Goal: Task Accomplishment & Management: Understand process/instructions

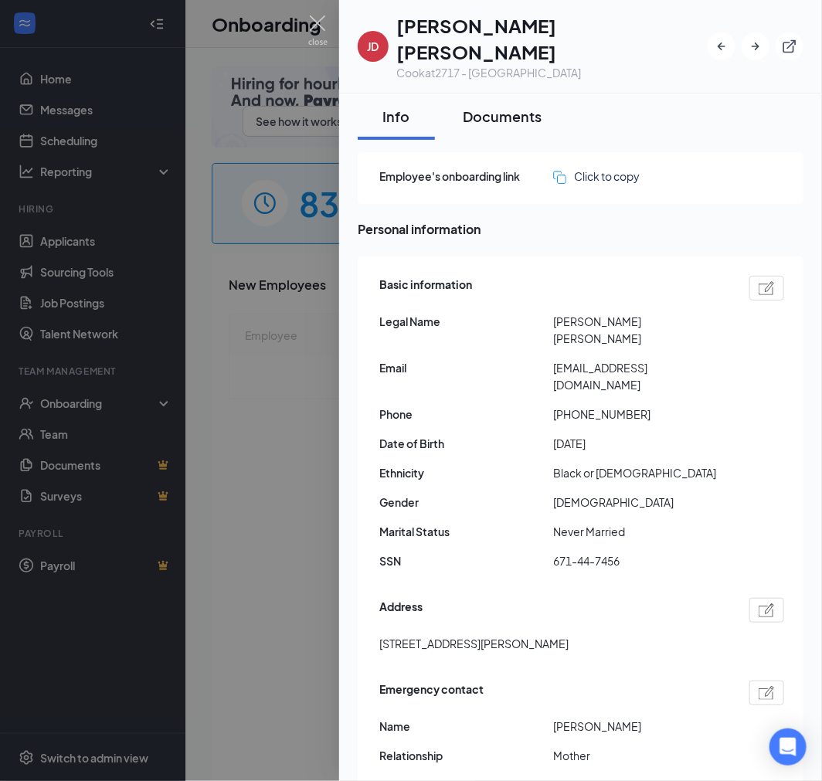
click at [492, 101] on button "Documents" at bounding box center [503, 117] width 110 height 46
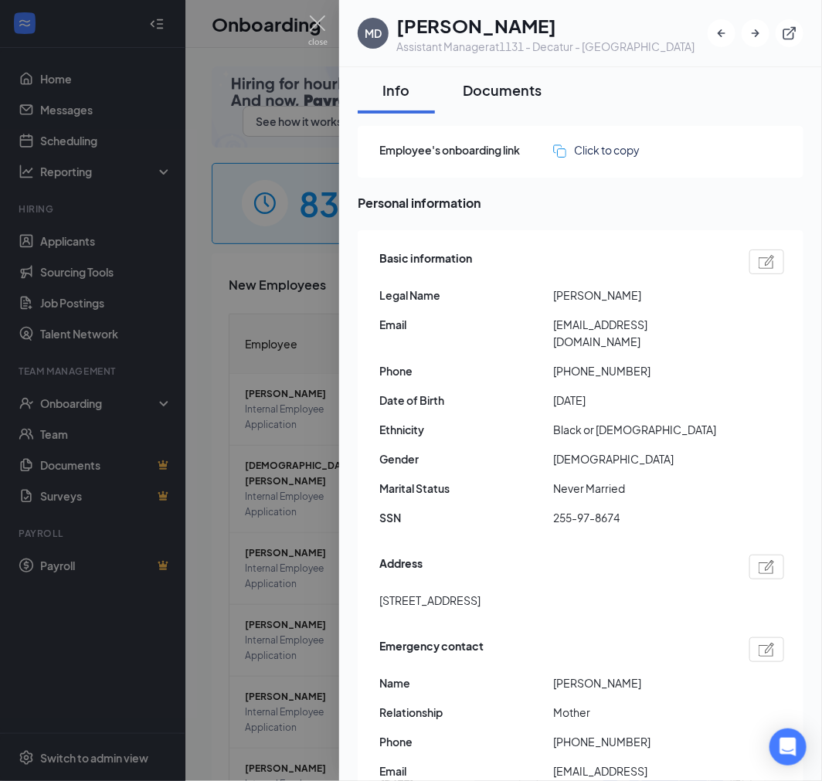
click at [518, 94] on div "Documents" at bounding box center [502, 89] width 79 height 19
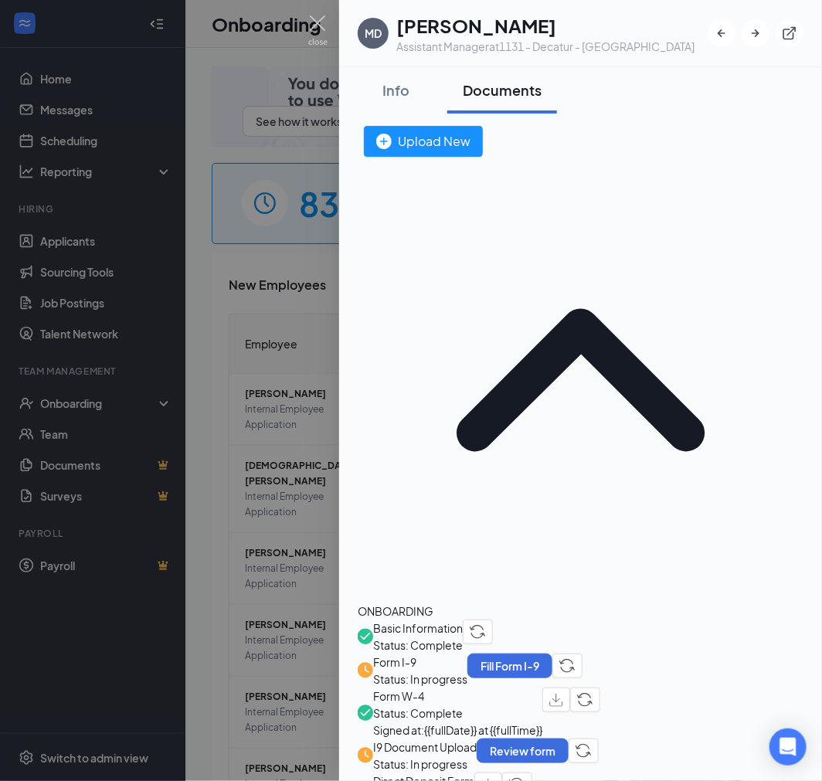
click at [419, 739] on span "I9 Document Upload" at bounding box center [425, 747] width 104 height 17
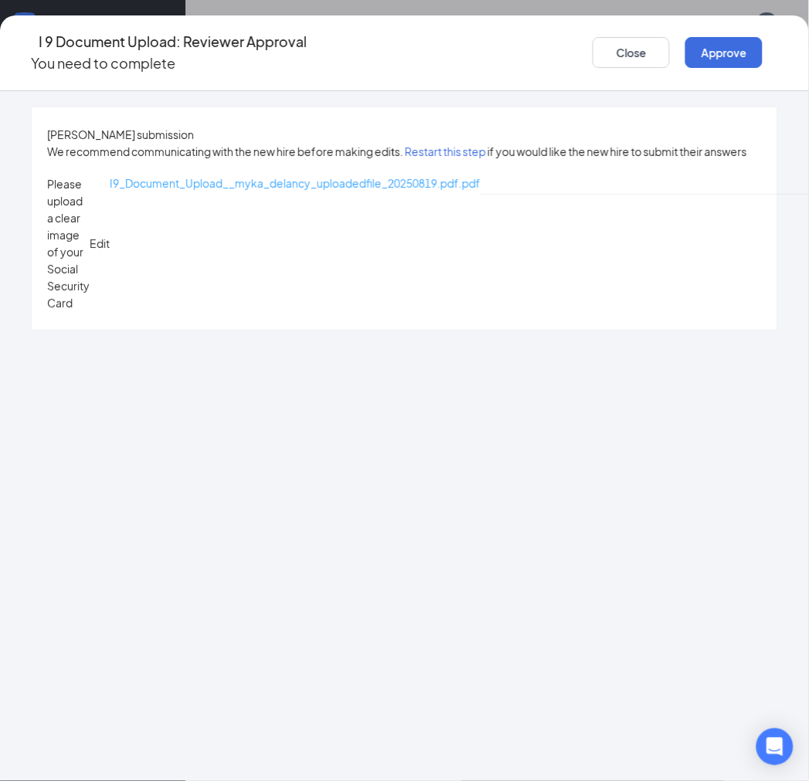
click at [289, 186] on span "I9_Document_Upload__myka_delancy_uploadedfile_20250819.pdf.pdf" at bounding box center [295, 183] width 371 height 14
click at [626, 49] on button "Close" at bounding box center [631, 52] width 77 height 31
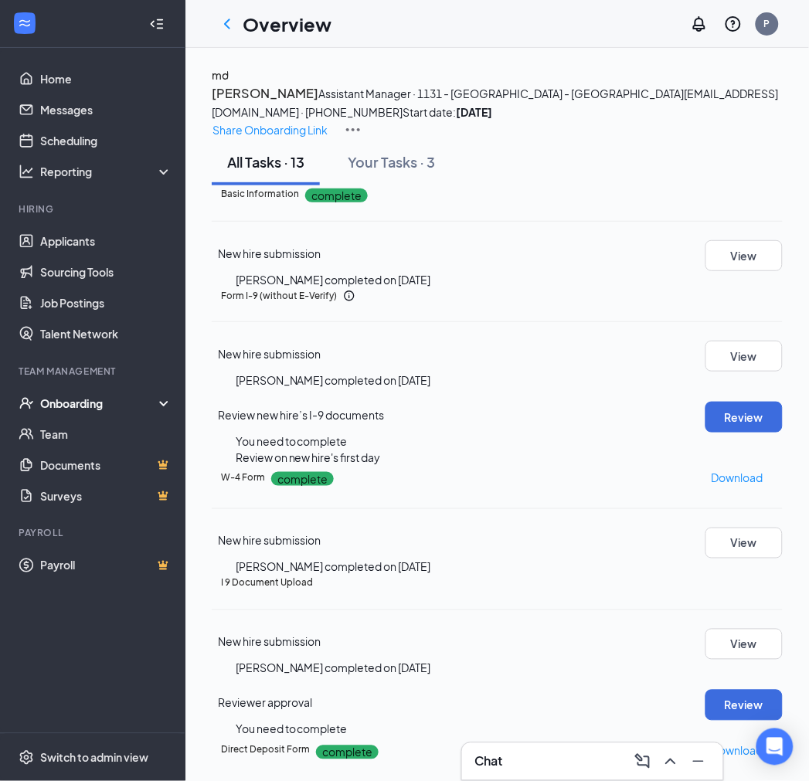
click at [229, 83] on button "md" at bounding box center [220, 74] width 17 height 17
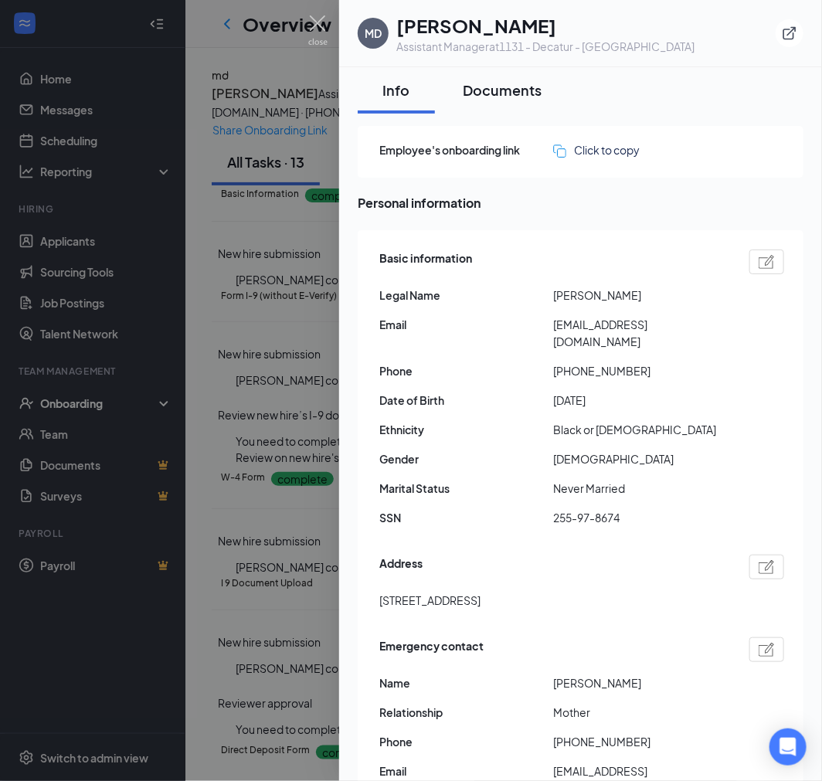
click at [495, 89] on div "Documents" at bounding box center [502, 89] width 79 height 19
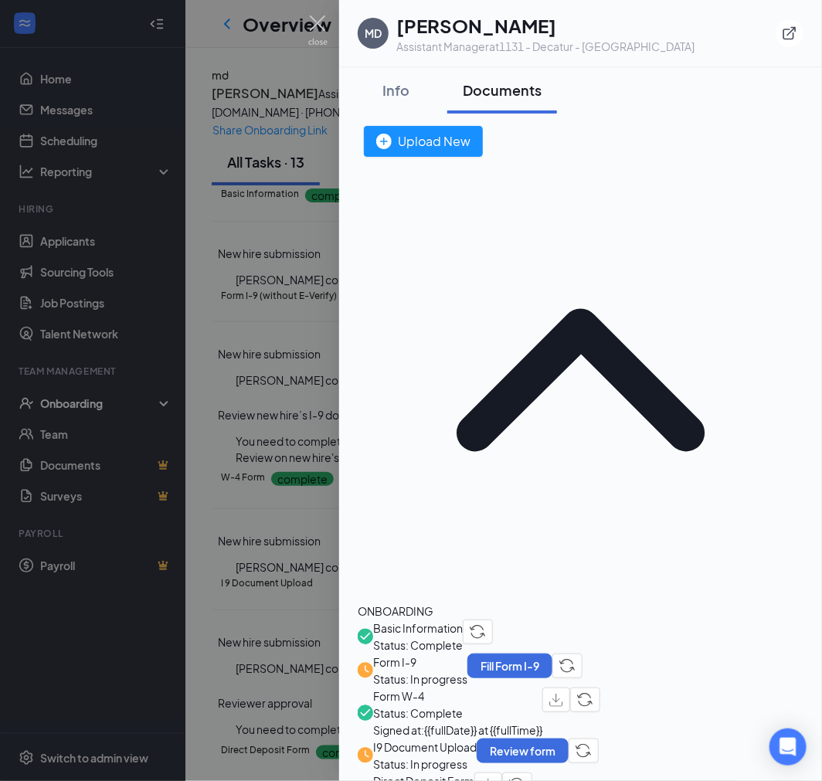
click at [439, 688] on span "Form W-4" at bounding box center [457, 696] width 169 height 17
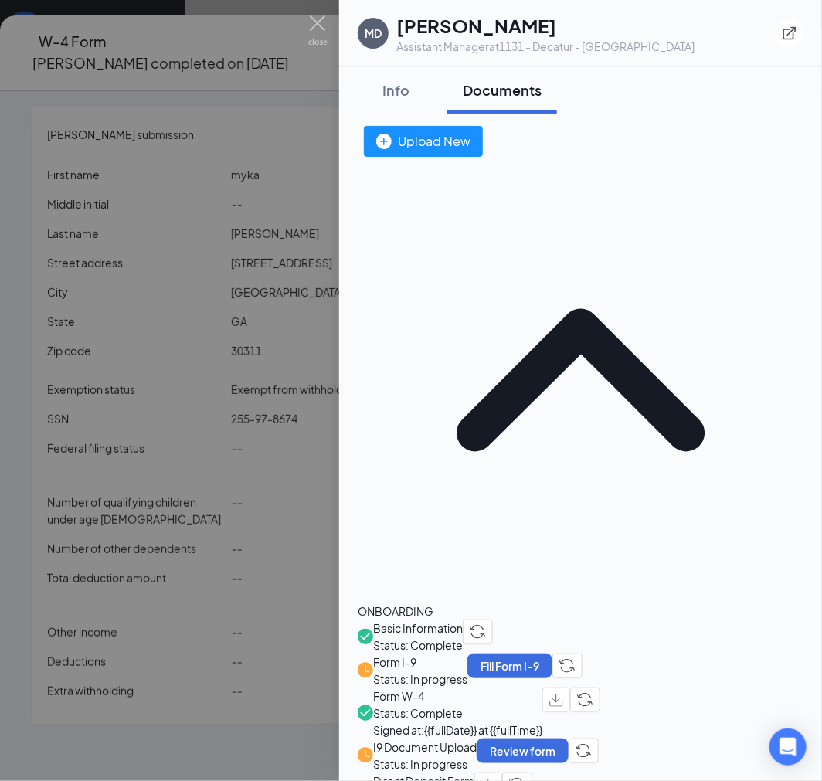
click at [230, 322] on div at bounding box center [411, 390] width 822 height 781
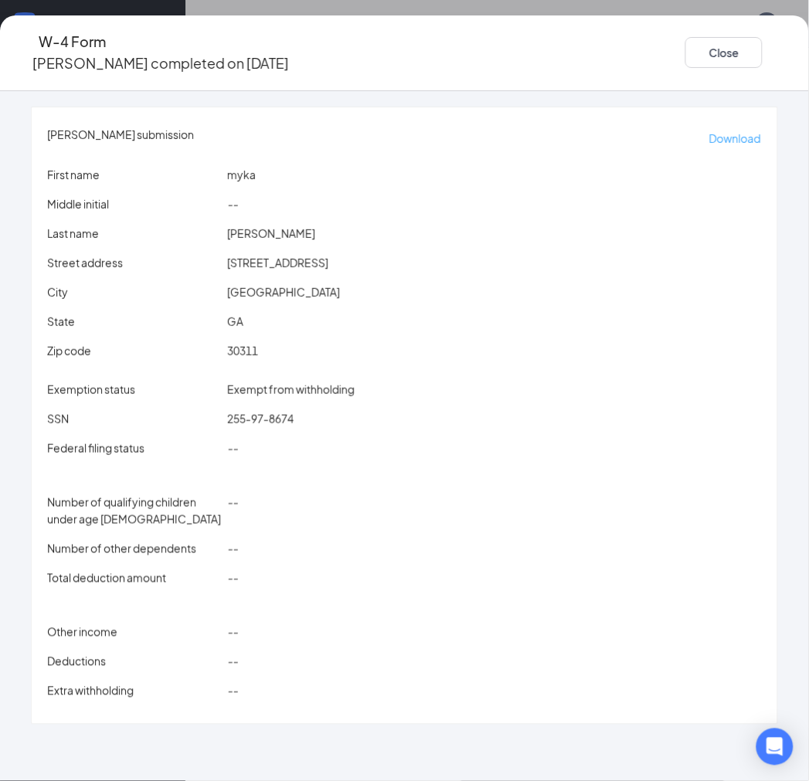
click at [710, 130] on p "Download" at bounding box center [736, 138] width 52 height 17
click at [717, 45] on button "Close" at bounding box center [724, 52] width 77 height 31
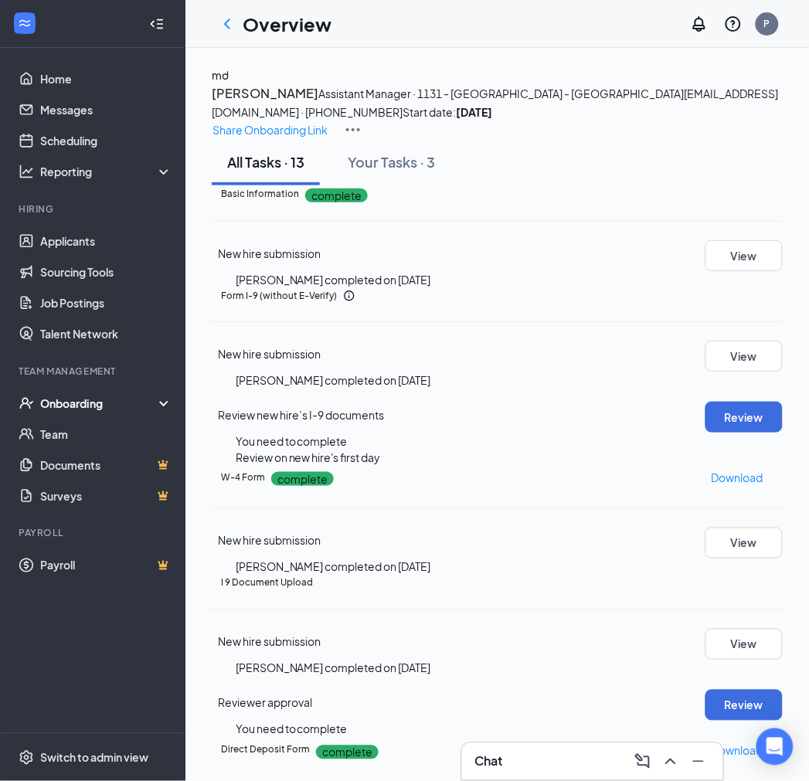
click at [229, 83] on button "md" at bounding box center [220, 74] width 17 height 17
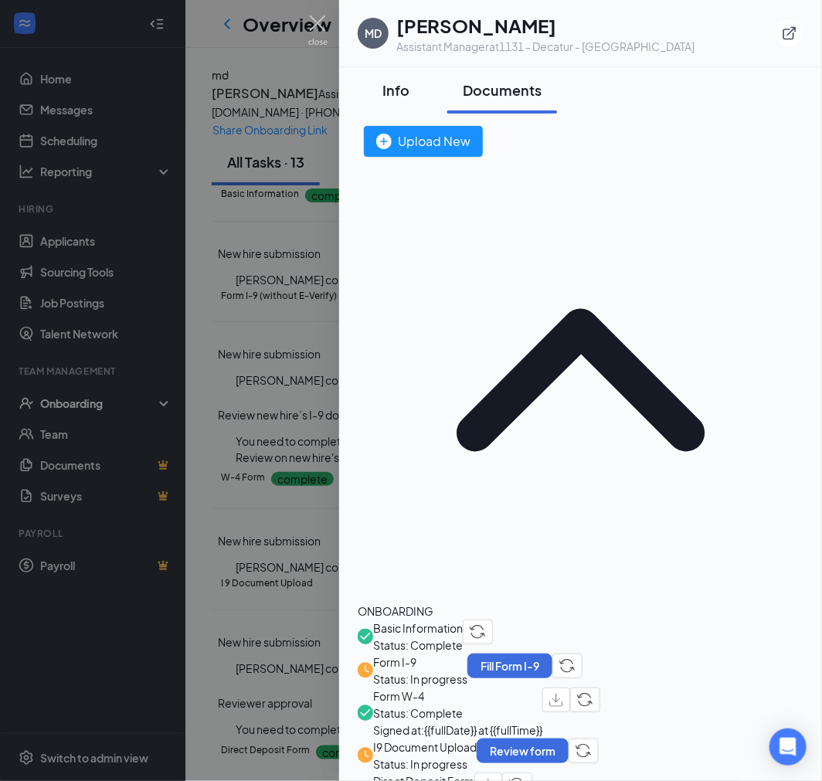
click at [402, 90] on div "Info" at bounding box center [396, 89] width 46 height 19
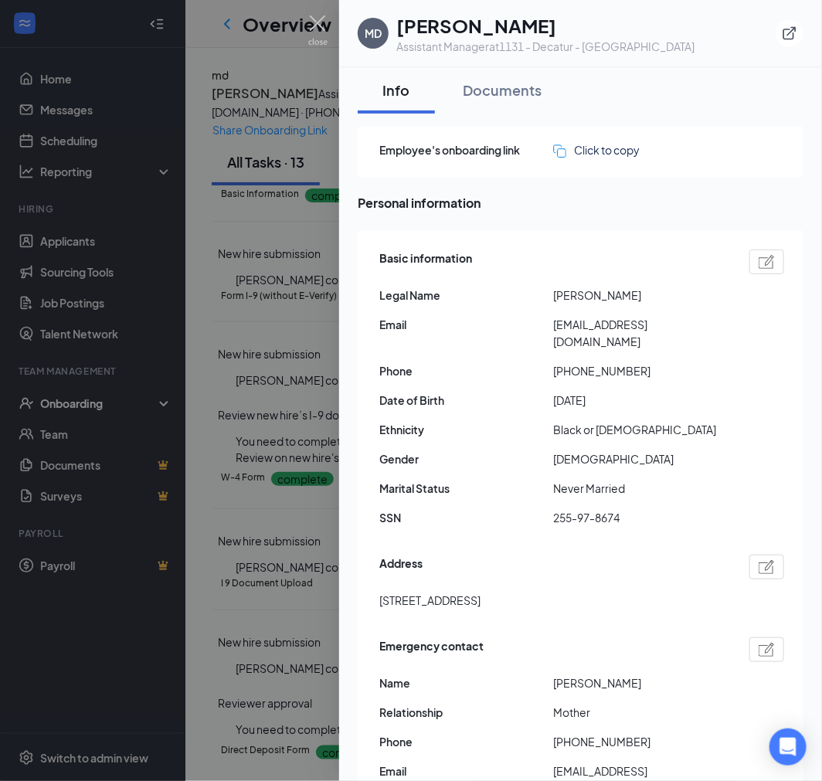
click at [619, 320] on span "innergdivinity88@gmail.com" at bounding box center [640, 333] width 174 height 34
copy span "innergdivinity88@gmail.com"
click at [577, 362] on span "+14049143367" at bounding box center [640, 370] width 174 height 17
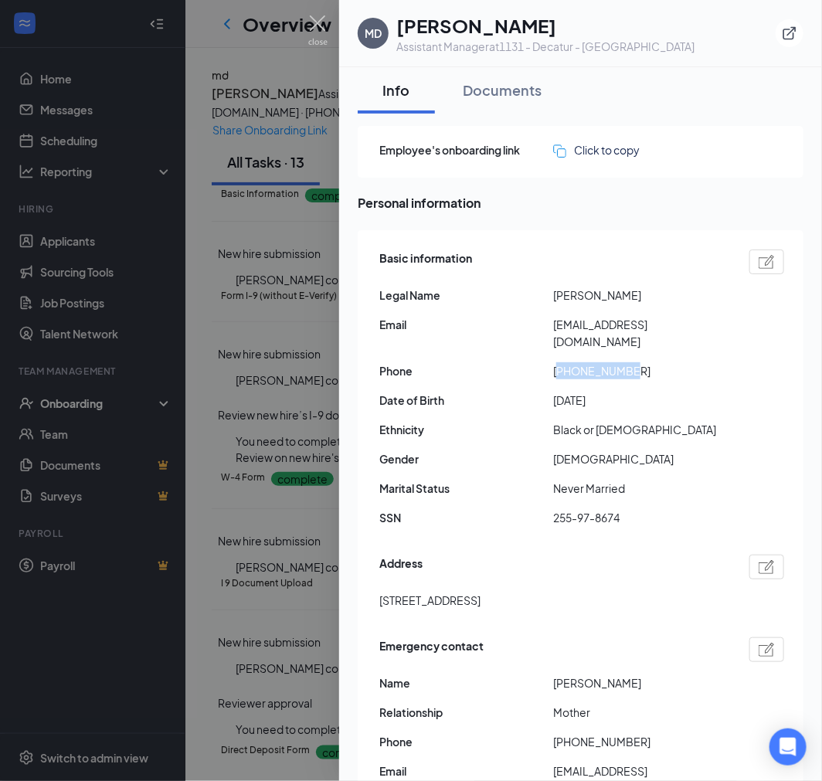
click at [577, 362] on span "+14049143367" at bounding box center [640, 370] width 174 height 17
copy span "14049143367"
drag, startPoint x: 381, startPoint y: 578, endPoint x: 526, endPoint y: 594, distance: 145.4
click at [526, 594] on div "Address 3185 Ardley Road Southwest Atlanta GA US 30311" at bounding box center [581, 586] width 405 height 70
copy span "3185 Ardley Road Southwest"
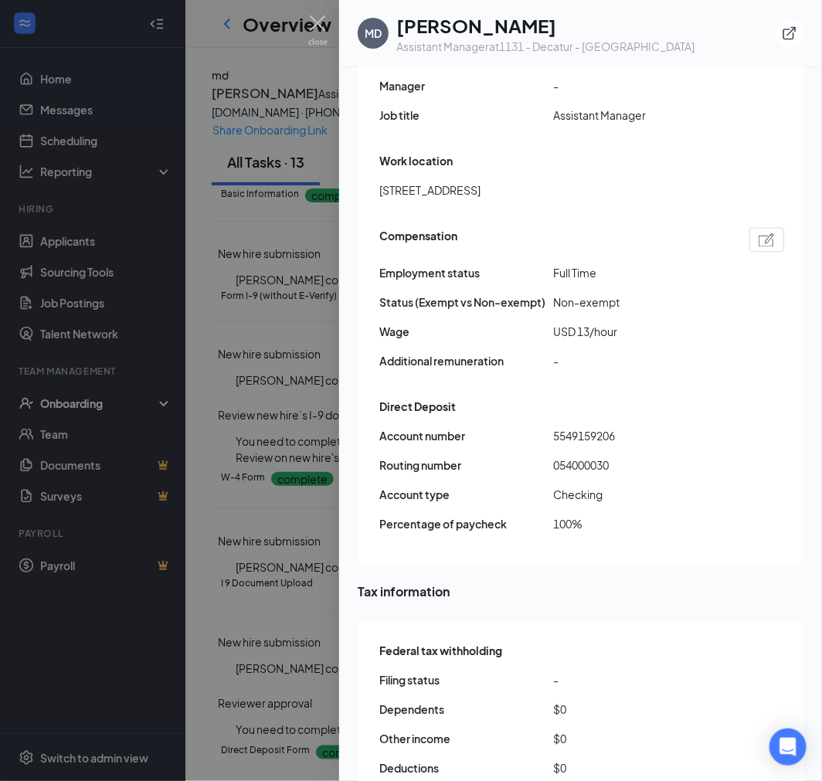
scroll to position [944, 0]
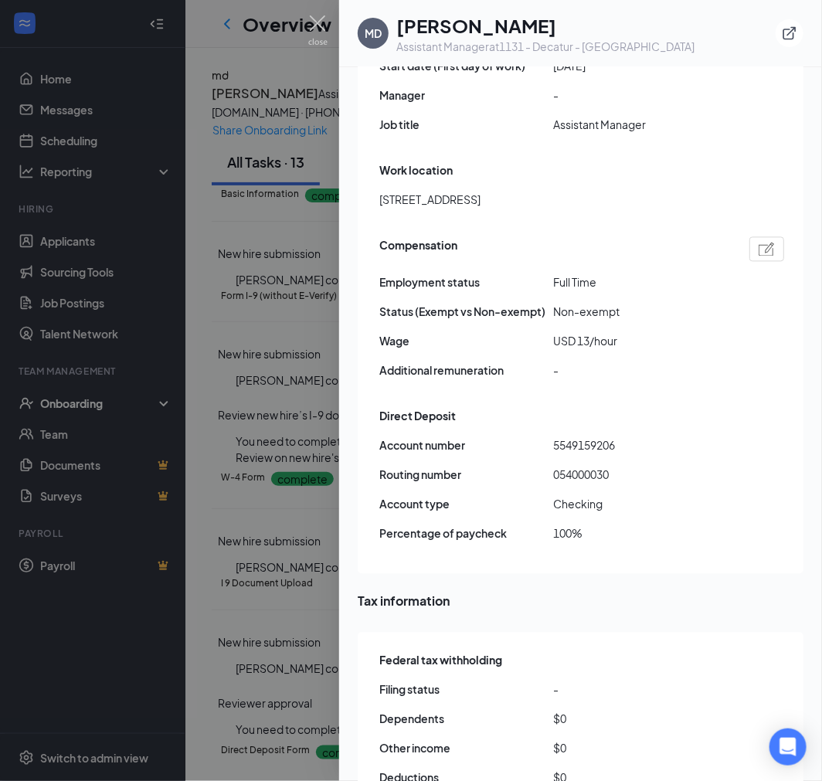
click at [600, 437] on span "5549159206" at bounding box center [640, 445] width 174 height 17
copy span "5549159206"
click at [590, 467] on span "054000030" at bounding box center [640, 475] width 174 height 17
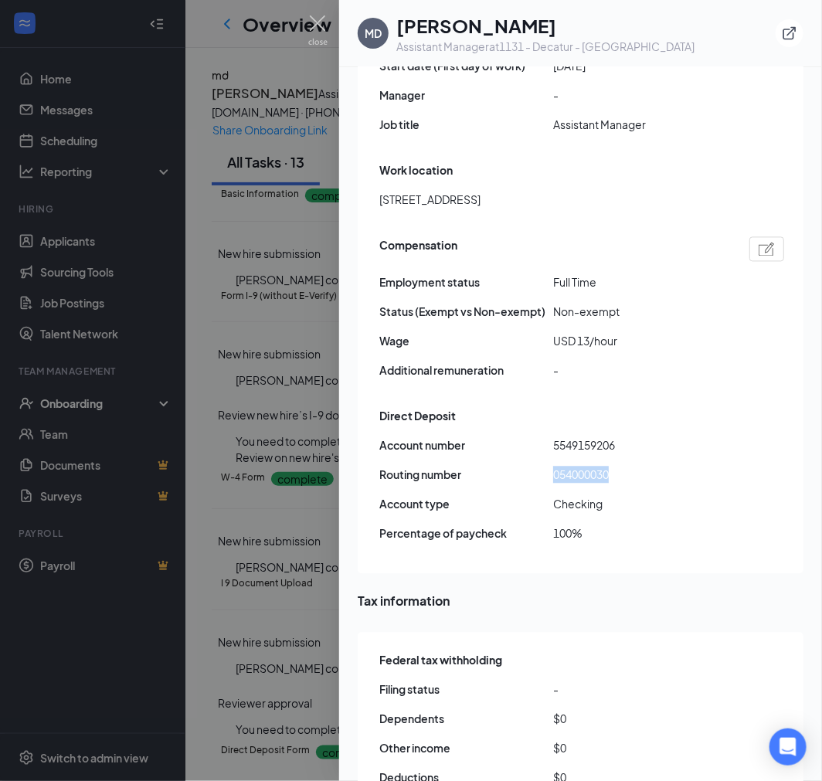
copy span "054000030"
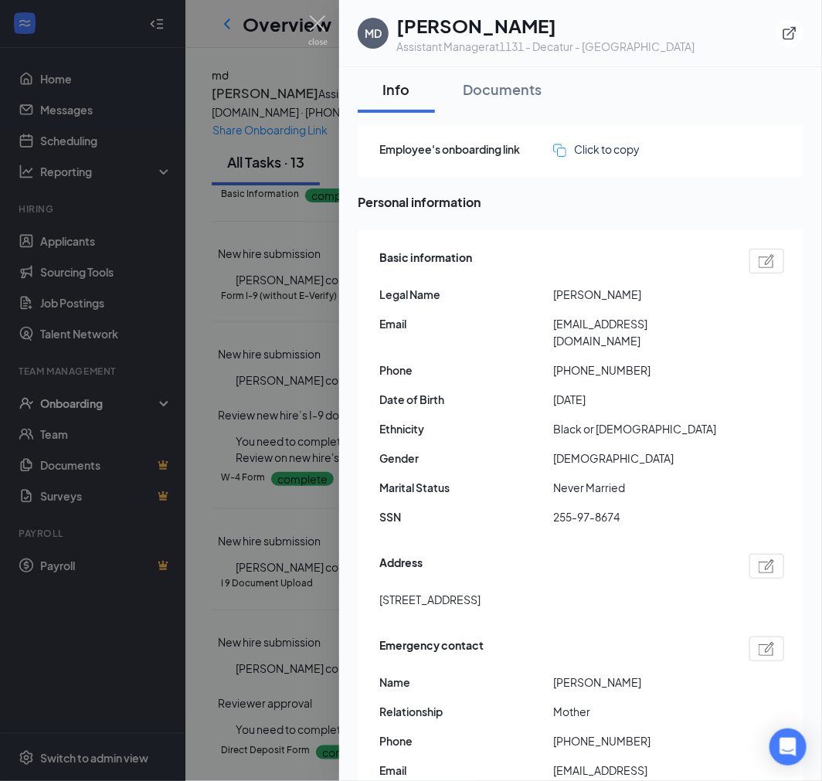
scroll to position [0, 0]
click at [596, 318] on span "innergdivinity88@gmail.com" at bounding box center [640, 333] width 174 height 34
copy span "innergdivinity88@gmail.com"
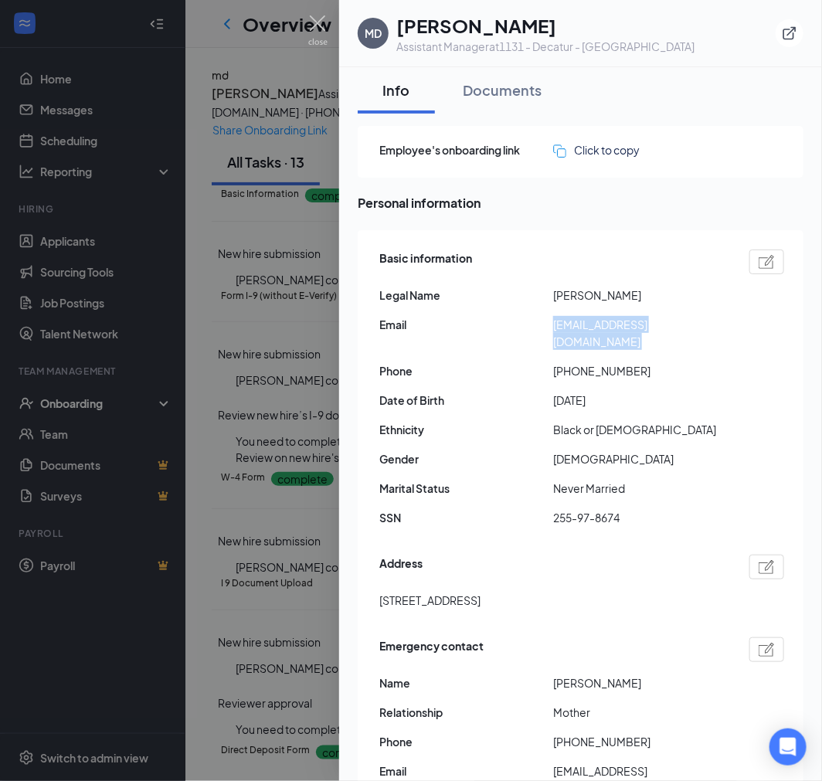
click at [603, 362] on span "+14049143367" at bounding box center [640, 370] width 174 height 17
copy span "14049143367"
drag, startPoint x: 381, startPoint y: 580, endPoint x: 528, endPoint y: 582, distance: 146.9
click at [481, 592] on span "3185 Ardley Road Southwest Atlanta GA US 30311" at bounding box center [429, 600] width 101 height 17
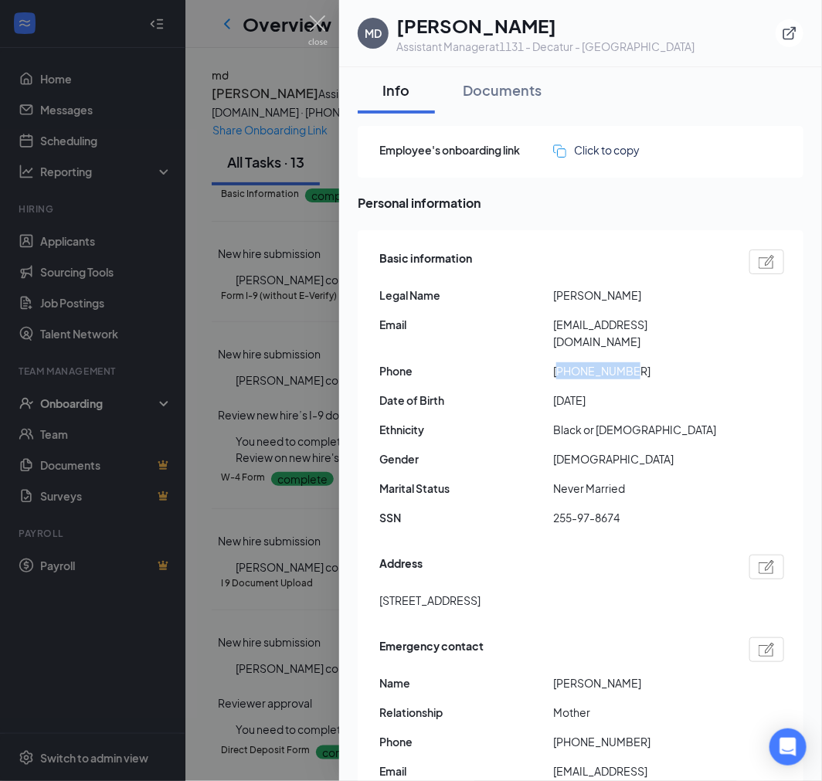
copy span "3185 Ardley Road Southwest"
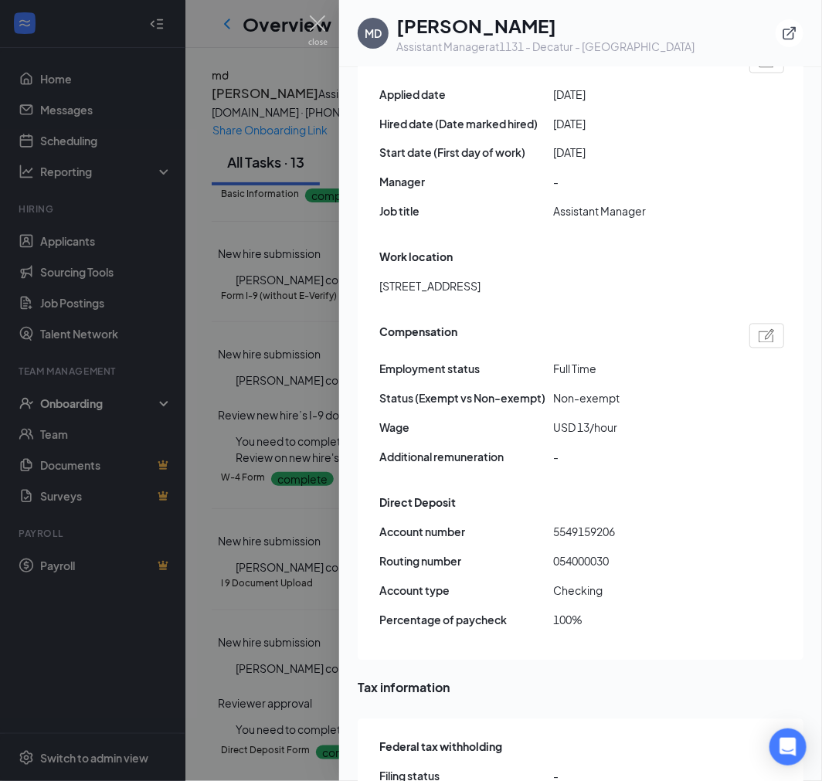
scroll to position [859, 0]
click at [590, 523] on span "5549159206" at bounding box center [640, 531] width 174 height 17
copy span "5549159206"
click at [578, 553] on span "054000030" at bounding box center [640, 561] width 174 height 17
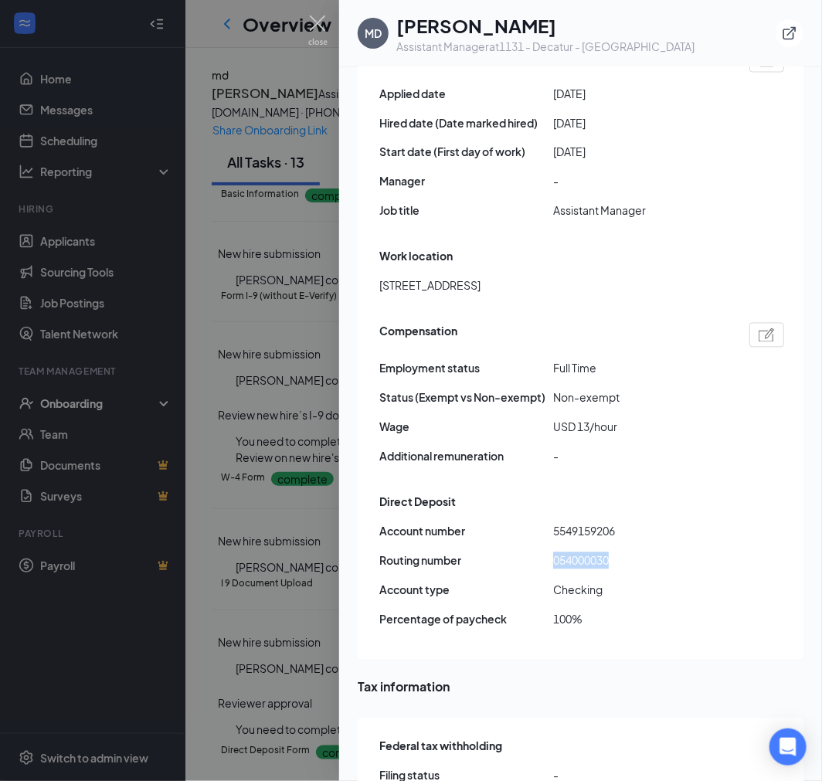
click at [578, 553] on span "054000030" at bounding box center [640, 561] width 174 height 17
copy span "054000030"
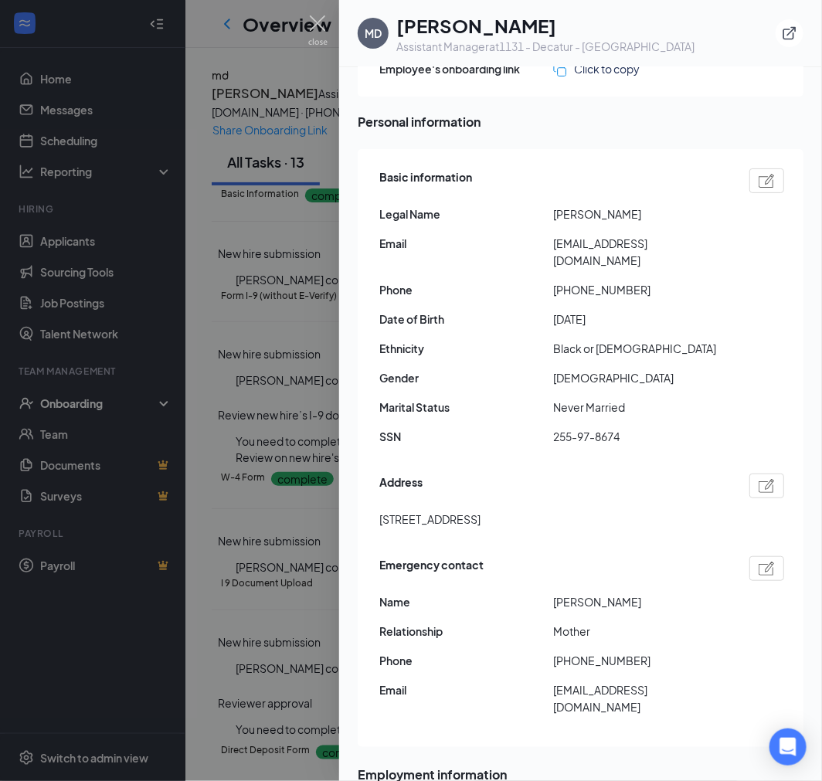
scroll to position [0, 0]
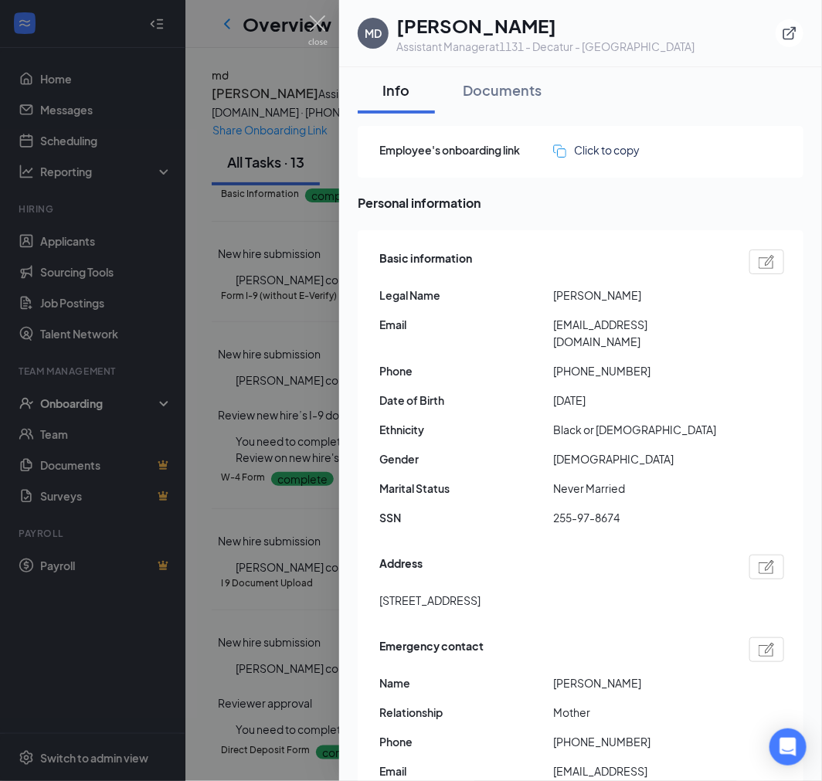
click at [500, 551] on div "Address 3185 Ardley Road Southwest Atlanta GA US 30311" at bounding box center [581, 586] width 405 height 70
